Goal: Task Accomplishment & Management: Complete application form

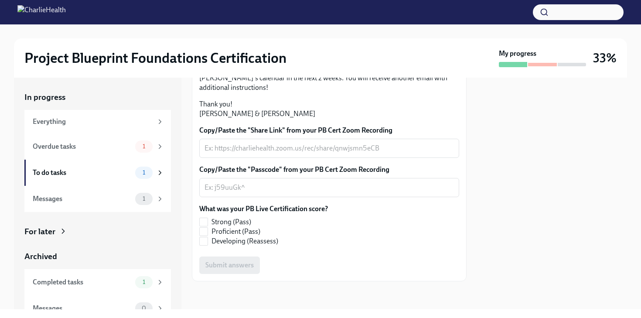
scroll to position [219, 0]
click at [243, 158] on div "x ​" at bounding box center [329, 148] width 260 height 19
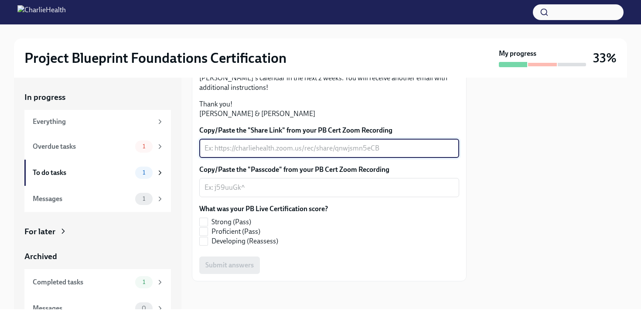
paste textarea "[URL][DOMAIN_NAME]"
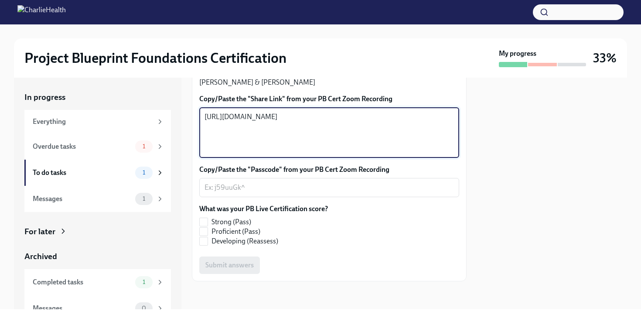
type textarea "[URL][DOMAIN_NAME]"
click at [198, 165] on div "Hi [PERSON_NAME]! Thank you for completing your scheduled Project Blueprint Liv…" at bounding box center [329, 100] width 275 height 361
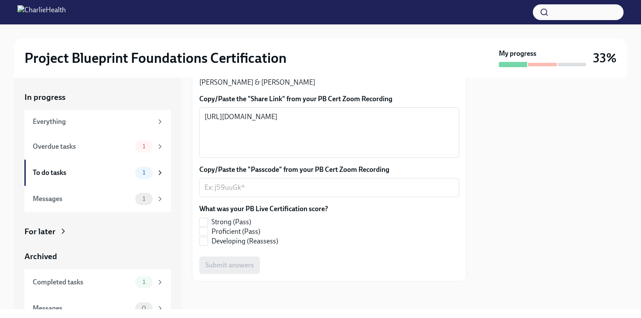
scroll to position [249, 0]
click at [220, 193] on textarea "Copy/Paste the "Passcode" from your PB Cert Zoom Recording" at bounding box center [330, 187] width 250 height 10
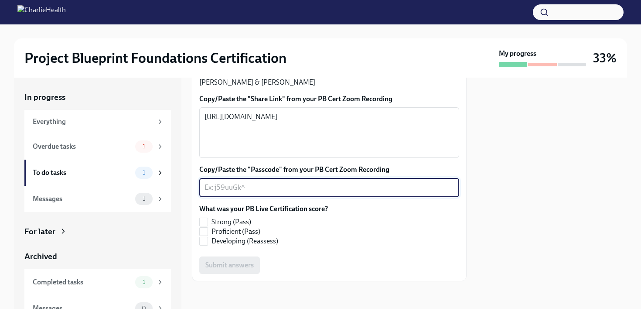
paste textarea "[URL][DOMAIN_NAME] Passcode: =N187fDp"
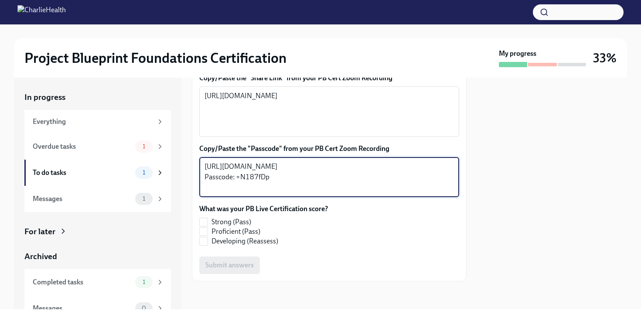
drag, startPoint x: 382, startPoint y: 215, endPoint x: 193, endPoint y: 199, distance: 190.0
click at [193, 199] on div "Hi [PERSON_NAME]! Thank you for completing your scheduled Project Blueprint Liv…" at bounding box center [329, 90] width 275 height 382
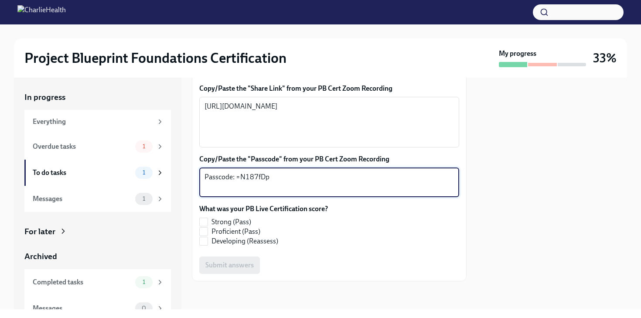
click at [205, 193] on textarea "Passcode: =N187fDp" at bounding box center [330, 182] width 250 height 21
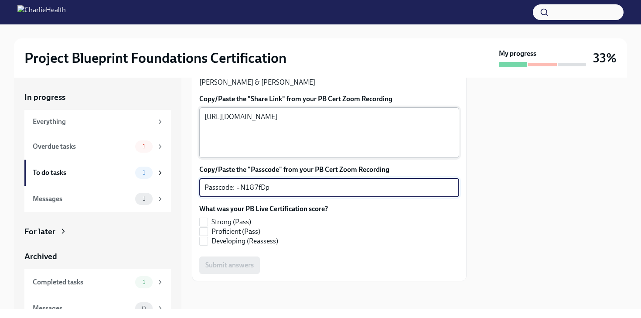
type textarea "Passcode: =N187fDp"
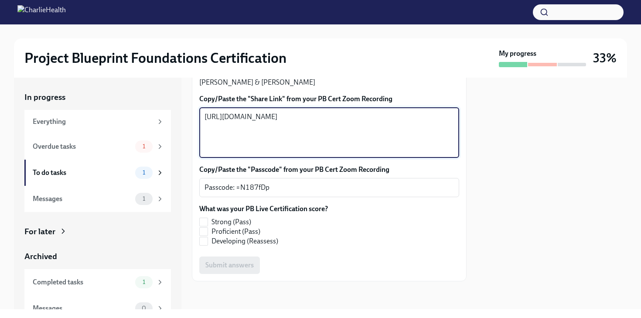
drag, startPoint x: 313, startPoint y: 161, endPoint x: 197, endPoint y: 123, distance: 121.9
click at [197, 123] on div "Hi [PERSON_NAME]! Thank you for completing your scheduled Project Blueprint Liv…" at bounding box center [329, 100] width 275 height 361
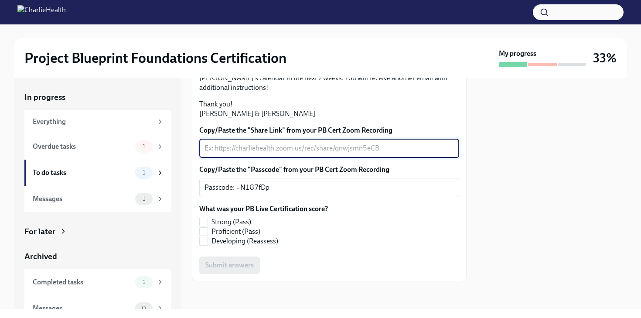
paste textarea "[URL][DOMAIN_NAME]"
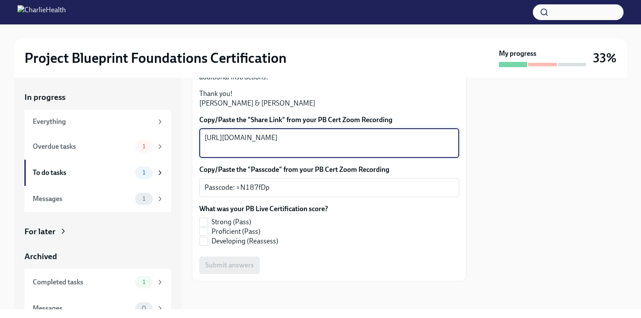
type textarea "[URL][DOMAIN_NAME]"
click at [185, 157] on div "In progress Everything Overdue tasks 1 To do tasks 1 Messages 1 For later Archi…" at bounding box center [320, 194] width 613 height 232
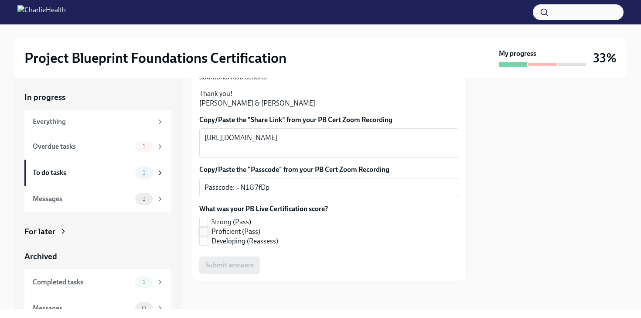
click at [221, 230] on span "Proficient (Pass)" at bounding box center [236, 232] width 49 height 10
click at [208, 230] on input "Proficient (Pass)" at bounding box center [204, 232] width 8 height 8
checkbox input "true"
click at [229, 264] on span "Submit answers" at bounding box center [229, 265] width 48 height 9
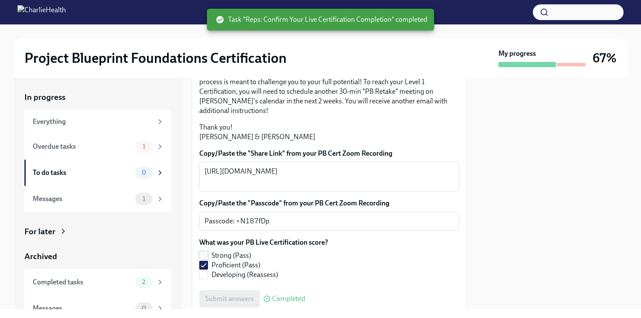
scroll to position [166, 0]
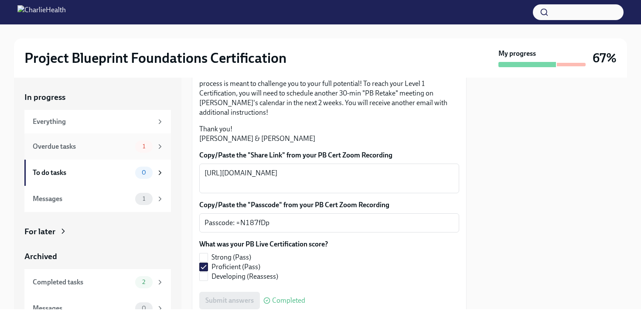
click at [109, 150] on div "Overdue tasks" at bounding box center [82, 147] width 99 height 10
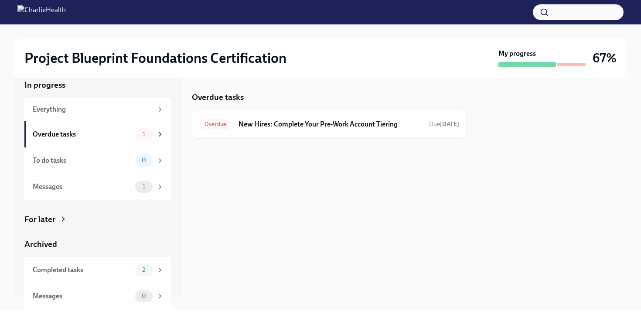
scroll to position [4, 0]
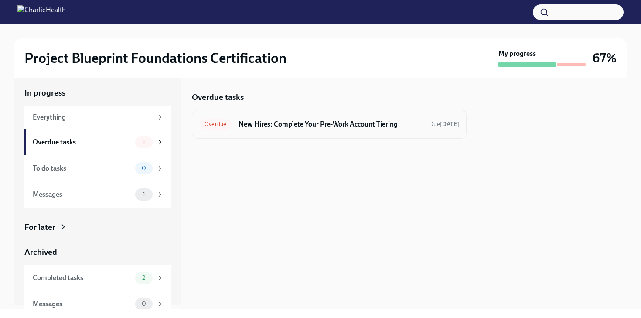
click at [285, 122] on h6 "New Hires: Complete Your Pre-Work Account Tiering" at bounding box center [331, 125] width 184 height 10
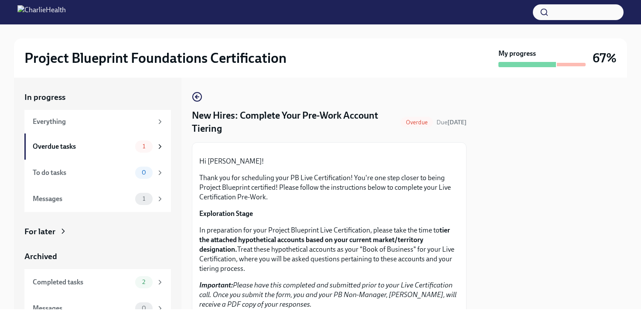
scroll to position [12, 0]
